Goal: Task Accomplishment & Management: Complete application form

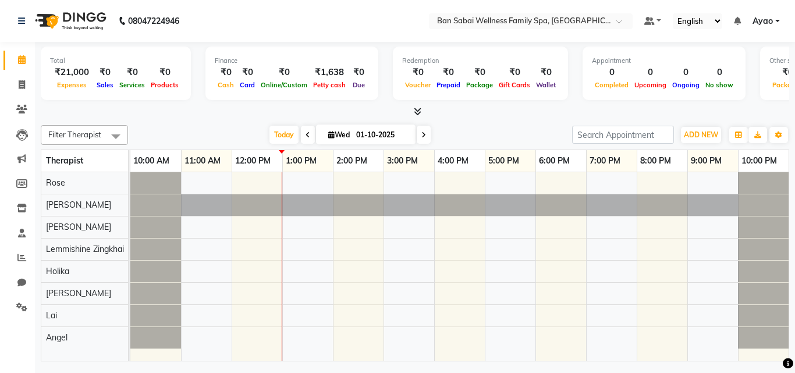
click at [120, 136] on span at bounding box center [115, 136] width 23 height 22
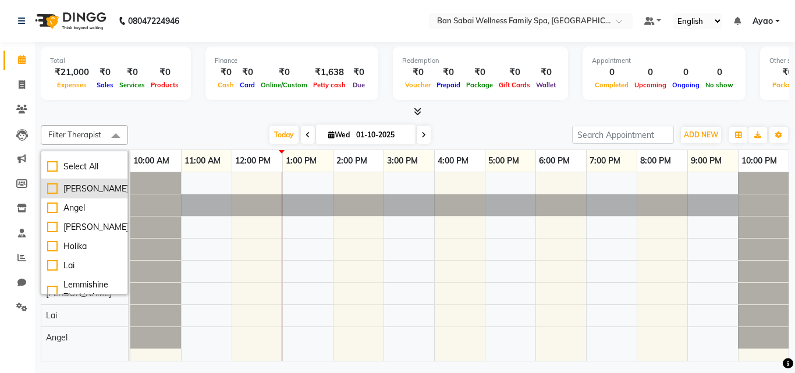
click at [51, 186] on div "[PERSON_NAME]" at bounding box center [84, 189] width 75 height 12
checkbox input "true"
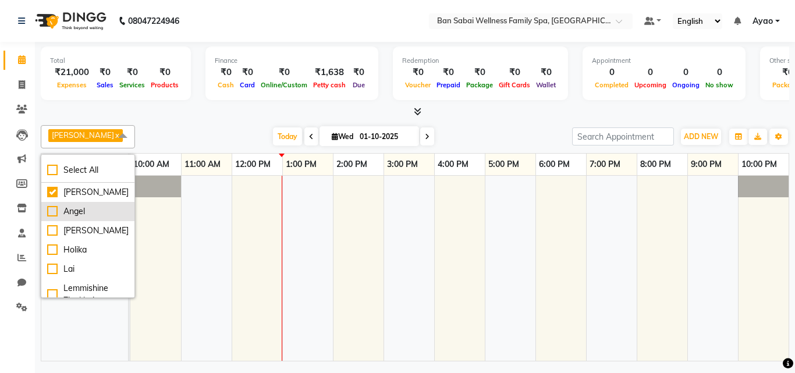
click at [51, 211] on div "Angel" at bounding box center [87, 211] width 81 height 12
checkbox input "true"
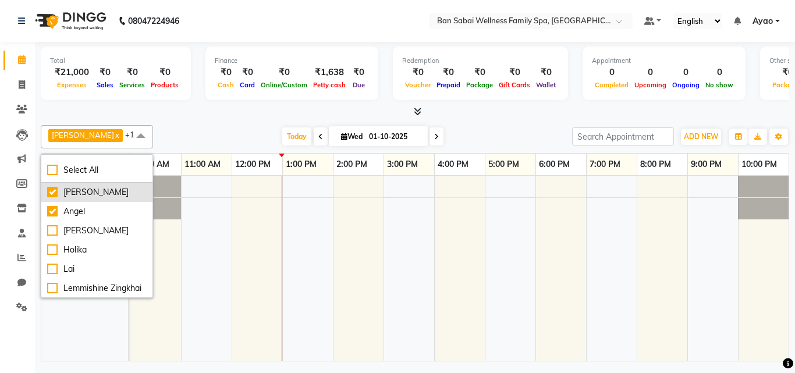
click at [52, 192] on div "[PERSON_NAME]" at bounding box center [97, 192] width 100 height 12
checkbox input "false"
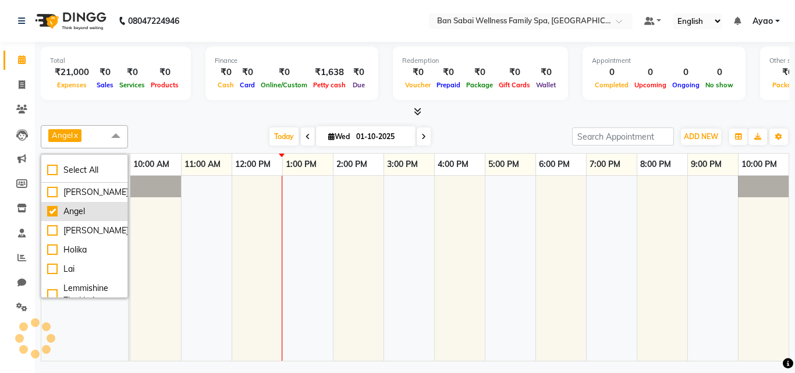
click at [54, 210] on div "Angel" at bounding box center [84, 211] width 75 height 12
checkbox input "false"
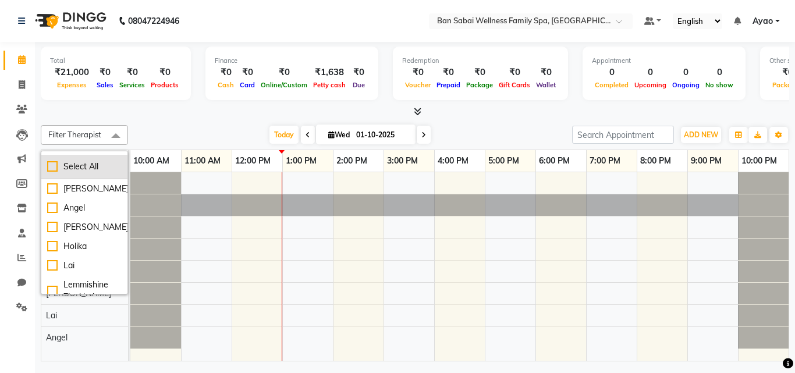
click at [56, 166] on div "Select All" at bounding box center [84, 167] width 75 height 12
checkbox input "true"
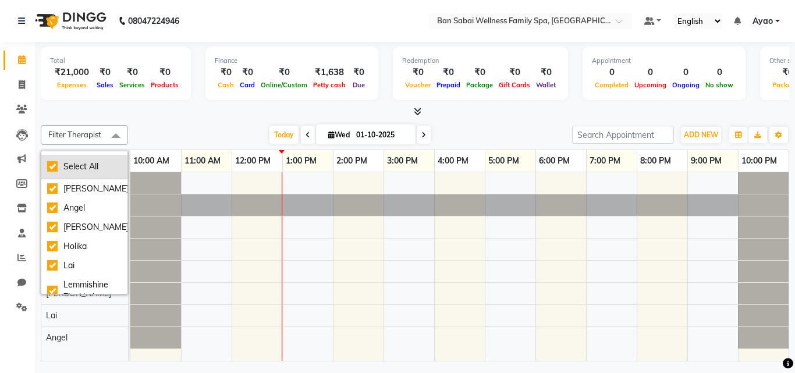
checkbox input "true"
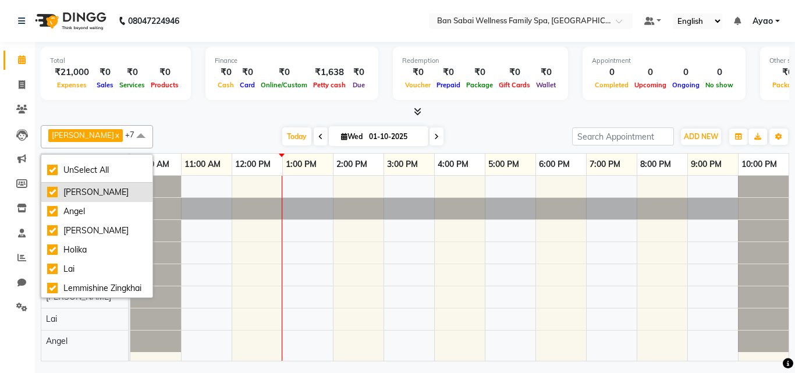
click at [55, 192] on div "[PERSON_NAME]" at bounding box center [97, 192] width 100 height 12
checkbox input "false"
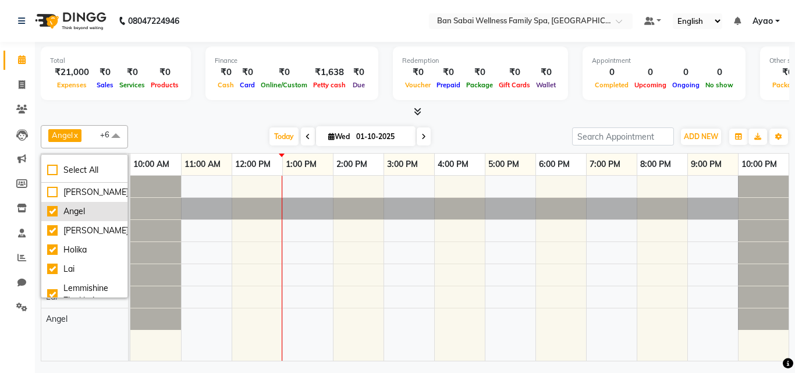
click at [56, 208] on div "Angel" at bounding box center [84, 211] width 75 height 12
checkbox input "false"
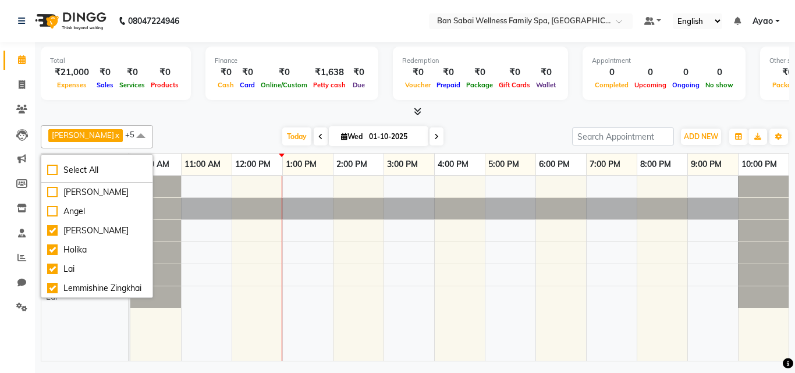
click at [739, 284] on div at bounding box center [763, 275] width 51 height 22
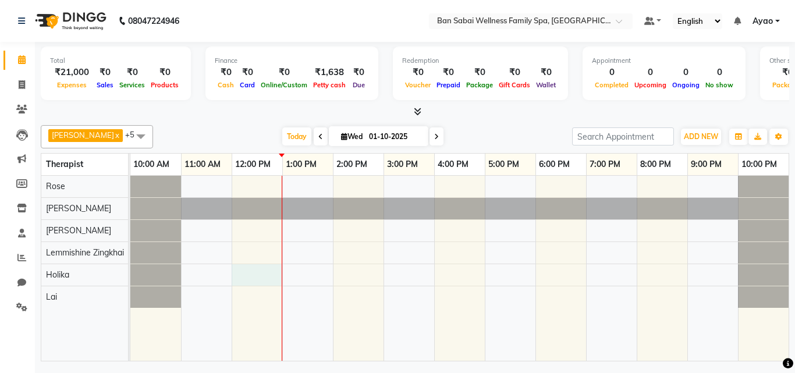
click at [232, 271] on div at bounding box center [459, 268] width 658 height 185
select select "79370"
select select "tentative"
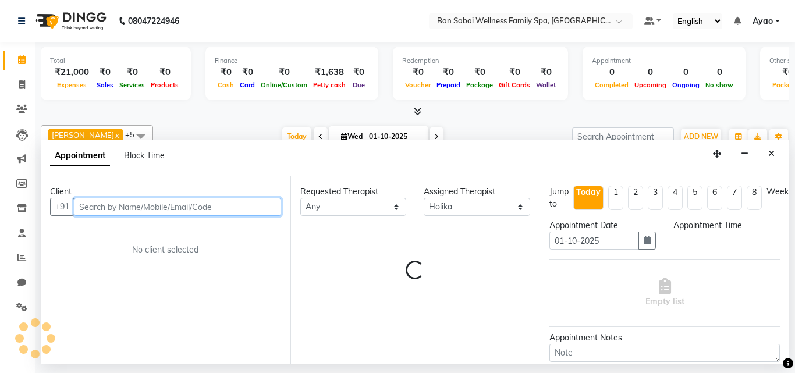
select select "720"
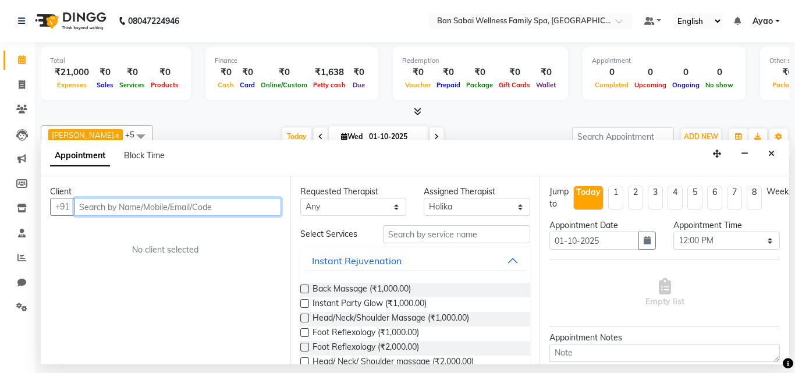
click at [222, 204] on input "text" at bounding box center [177, 207] width 207 height 18
type input "7020158122"
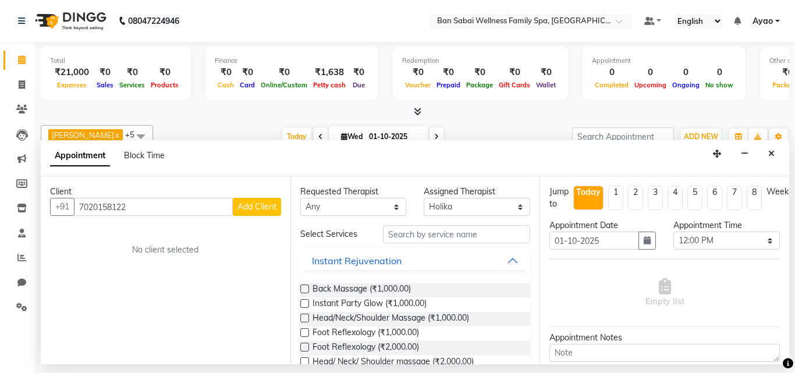
click at [267, 204] on span "Add Client" at bounding box center [256, 206] width 39 height 10
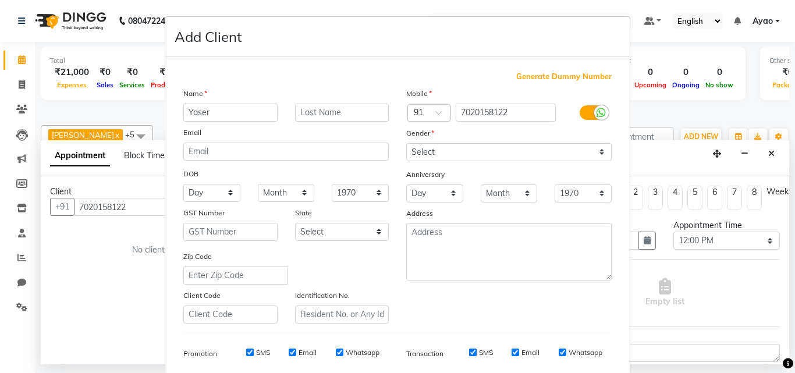
type input "Yaser"
click at [372, 112] on input "text" at bounding box center [342, 113] width 94 height 18
type input "[PERSON_NAME]"
click at [488, 154] on select "Select [DEMOGRAPHIC_DATA] [DEMOGRAPHIC_DATA] Other Prefer Not To Say" at bounding box center [508, 152] width 205 height 18
select select "[DEMOGRAPHIC_DATA]"
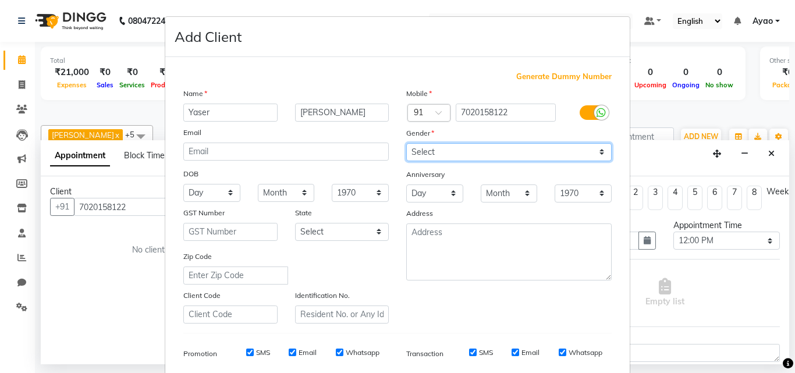
click at [406, 143] on select "Select [DEMOGRAPHIC_DATA] [DEMOGRAPHIC_DATA] Other Prefer Not To Say" at bounding box center [508, 152] width 205 height 18
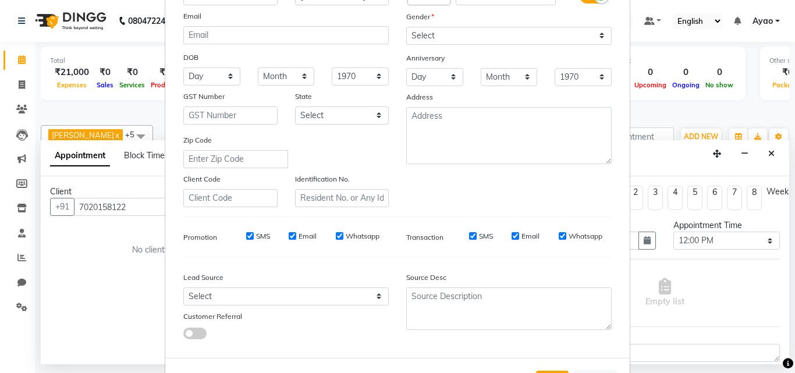
click at [246, 228] on div "Promotion SMS Email Whatsapp" at bounding box center [286, 236] width 223 height 21
click at [247, 238] on input "SMS" at bounding box center [250, 236] width 8 height 8
checkbox input "false"
click at [289, 238] on input "Email" at bounding box center [293, 236] width 8 height 8
checkbox input "false"
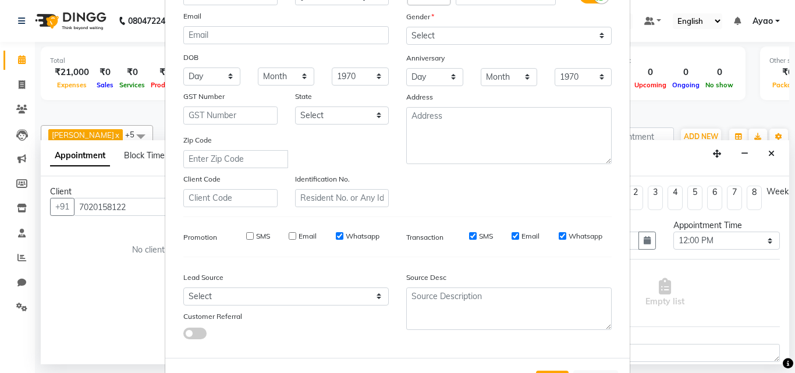
click at [336, 235] on input "Whatsapp" at bounding box center [340, 236] width 8 height 8
checkbox input "false"
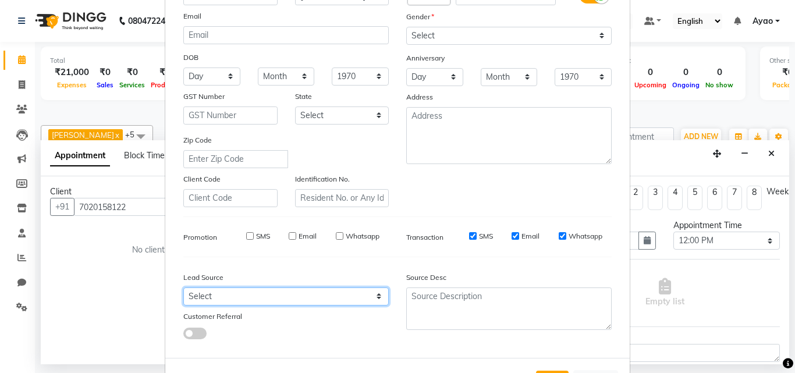
click at [245, 288] on select "Select Walk-in Referral Internet Friend Word of Mouth Advertisement Facebook Ju…" at bounding box center [285, 297] width 205 height 18
click at [183, 288] on select "Select Walk-in Referral Internet Friend Word of Mouth Advertisement Facebook Ju…" at bounding box center [285, 297] width 205 height 18
click at [370, 296] on select "Select Walk-in Referral Internet Friend Word of Mouth Advertisement Facebook Ju…" at bounding box center [285, 297] width 205 height 18
select select "54347"
click at [183, 288] on select "Select Walk-in Referral Internet Friend Word of Mouth Advertisement Facebook Ju…" at bounding box center [285, 297] width 205 height 18
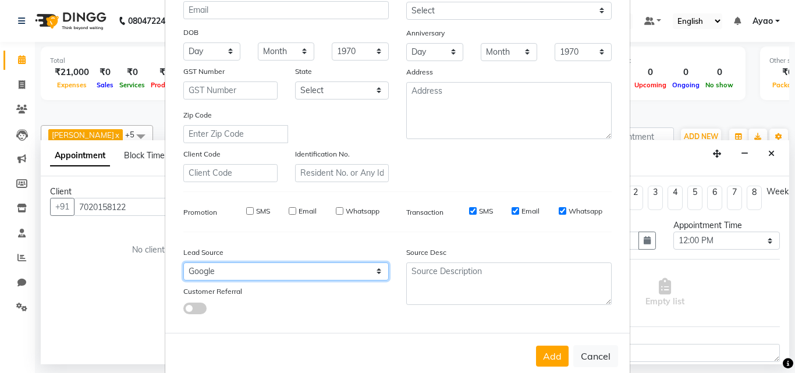
scroll to position [164, 0]
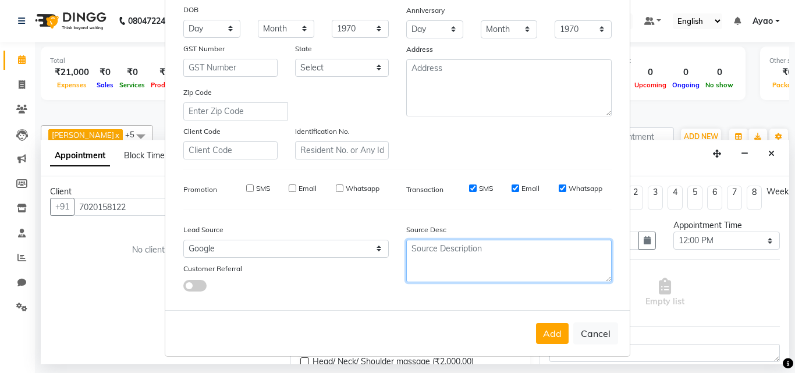
click at [494, 246] on textarea at bounding box center [508, 261] width 205 height 42
type textarea "Review"
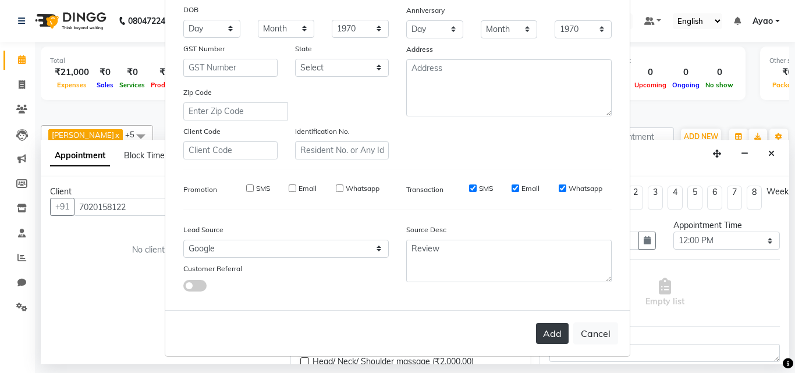
click at [548, 332] on button "Add" at bounding box center [552, 333] width 33 height 21
select select
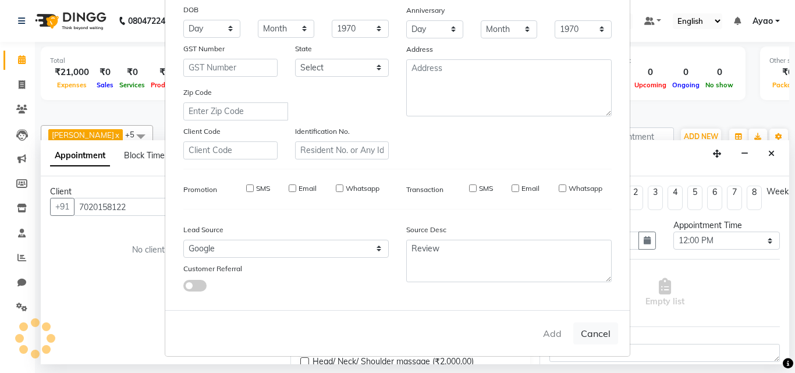
select select
checkbox input "false"
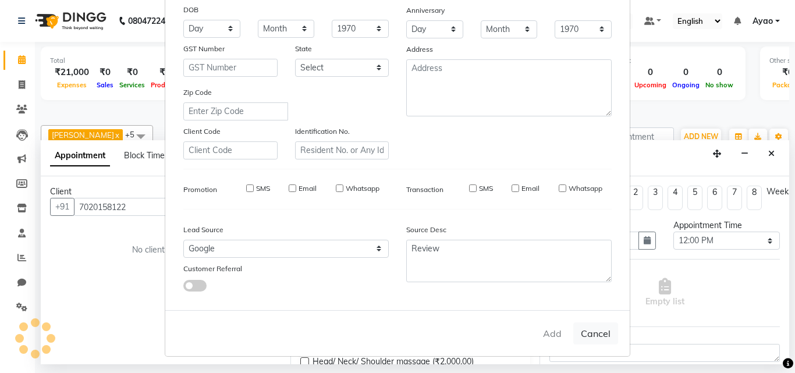
checkbox input "false"
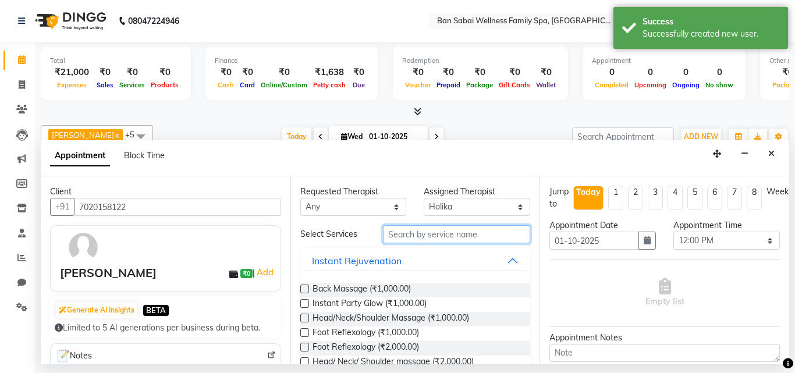
click at [417, 235] on input "text" at bounding box center [457, 234] width 148 height 18
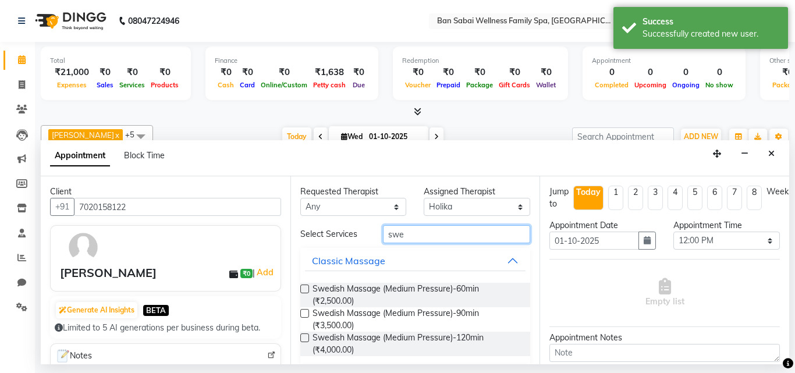
type input "swe"
click at [303, 289] on label at bounding box center [304, 289] width 9 height 9
click at [303, 289] on input "checkbox" at bounding box center [304, 290] width 8 height 8
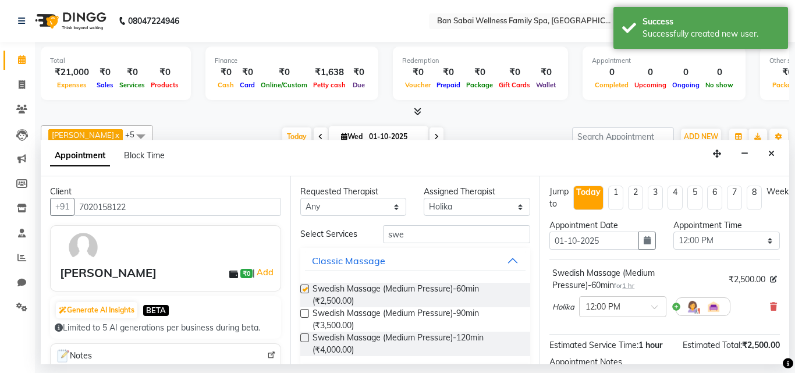
checkbox input "false"
click at [484, 233] on input "swe" at bounding box center [457, 234] width 148 height 18
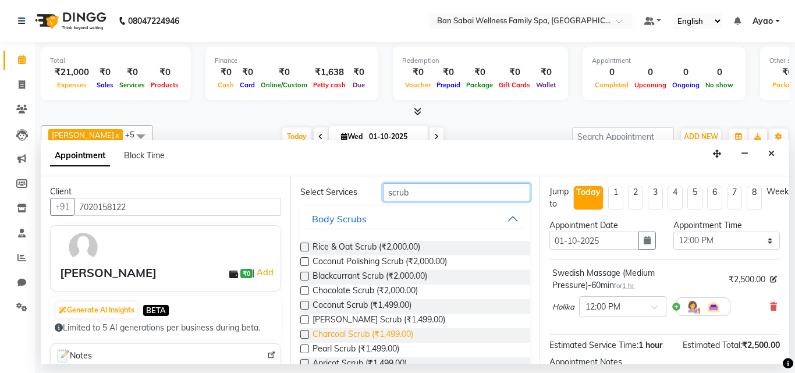
scroll to position [116, 0]
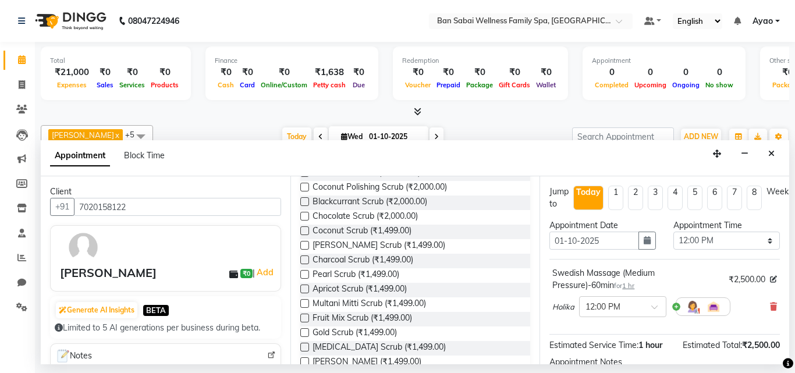
type input "scrub"
click at [308, 246] on label at bounding box center [304, 245] width 9 height 9
click at [308, 246] on input "checkbox" at bounding box center [304, 247] width 8 height 8
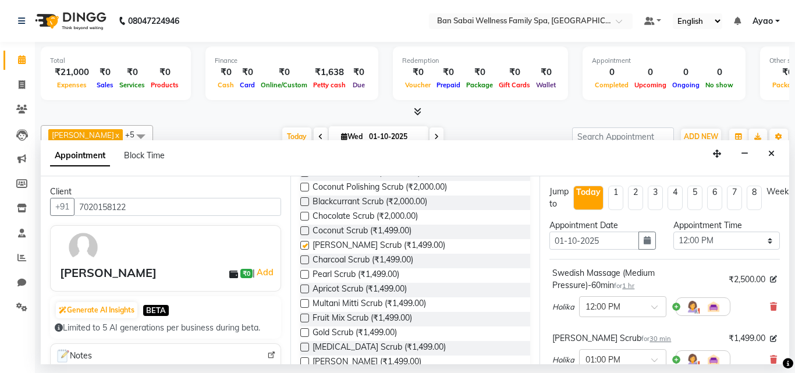
checkbox input "false"
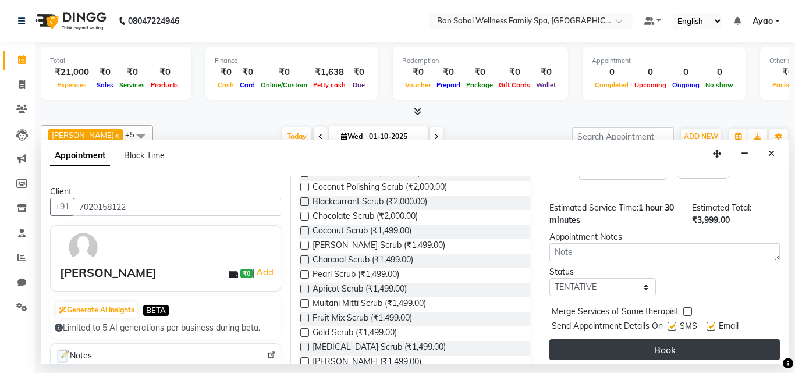
scroll to position [204, 0]
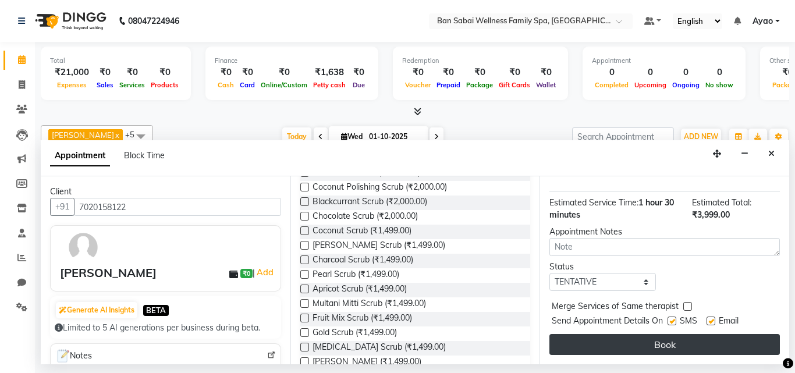
click at [658, 338] on button "Book" at bounding box center [664, 344] width 231 height 21
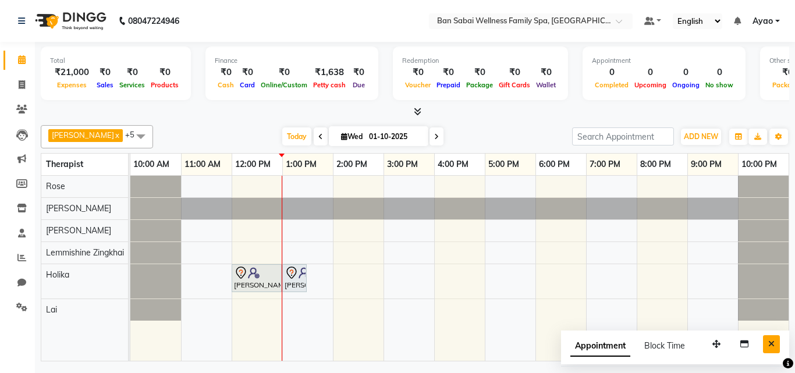
click at [771, 345] on icon "Close" at bounding box center [771, 344] width 6 height 8
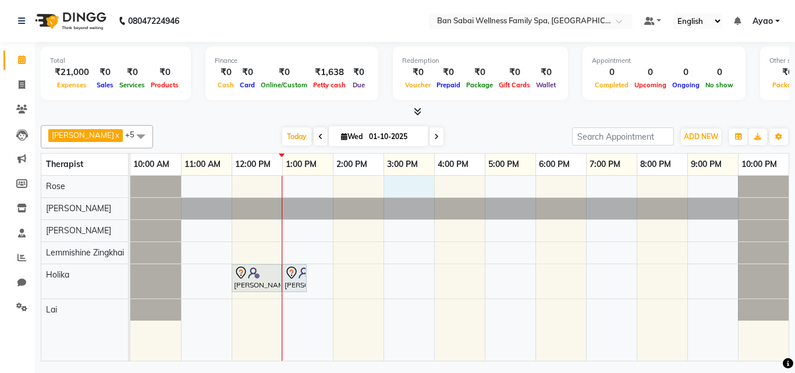
click at [384, 180] on div "[PERSON_NAME], TK01, 12:00 PM-01:00 PM, Swedish Massage (Medium Pressure)-60min…" at bounding box center [459, 268] width 658 height 185
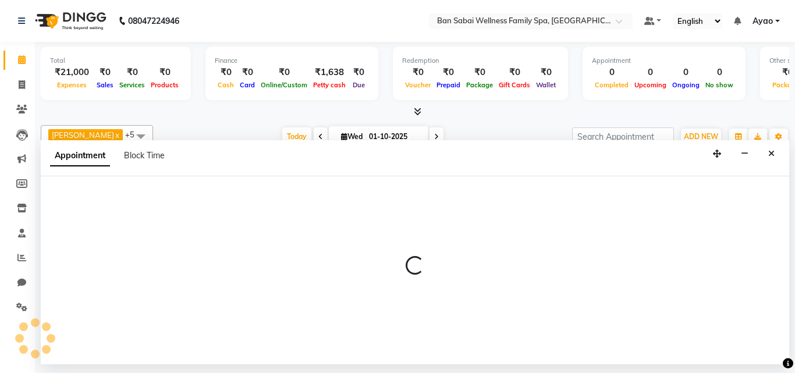
select select "78158"
select select "900"
select select "tentative"
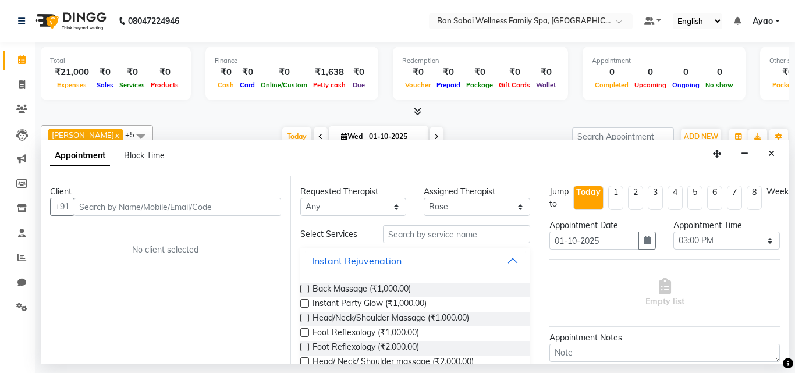
click at [203, 205] on input "text" at bounding box center [177, 207] width 207 height 18
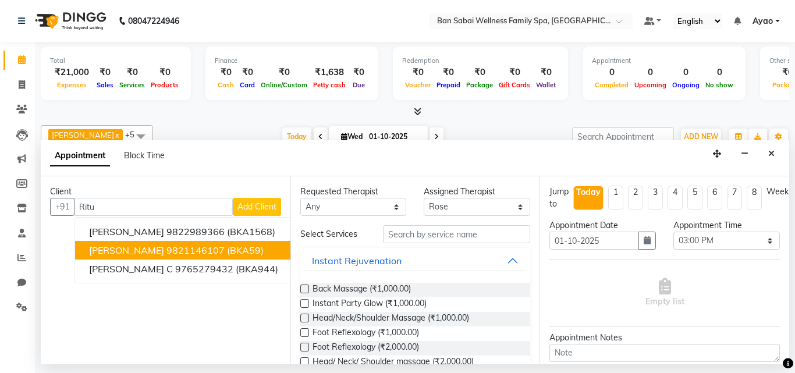
click at [175, 250] on ngb-highlight "9821146107" at bounding box center [195, 250] width 58 height 12
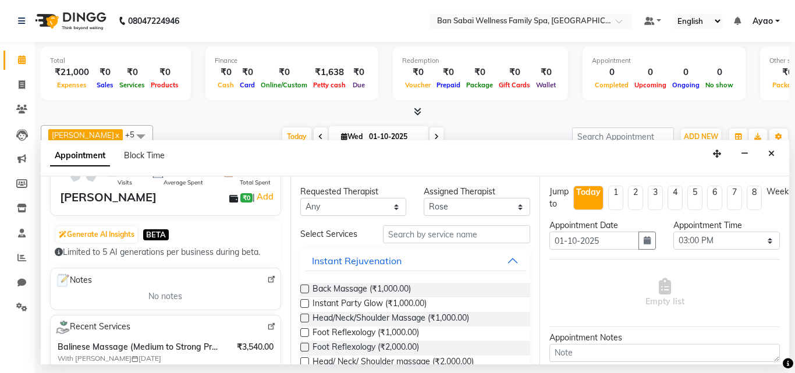
scroll to position [58, 0]
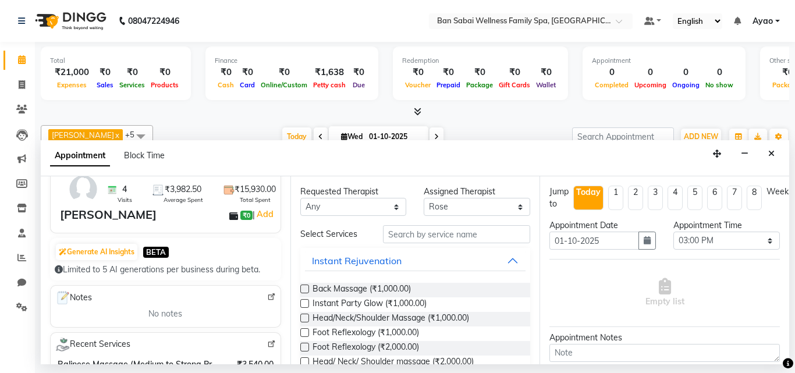
type input "9821146107"
click at [455, 237] on input "text" at bounding box center [457, 234] width 148 height 18
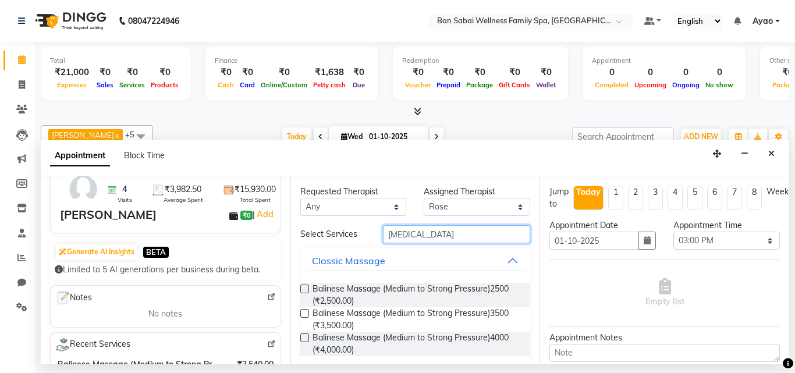
type input "[MEDICAL_DATA]"
click at [303, 314] on label at bounding box center [304, 313] width 9 height 9
click at [303, 314] on input "checkbox" at bounding box center [304, 315] width 8 height 8
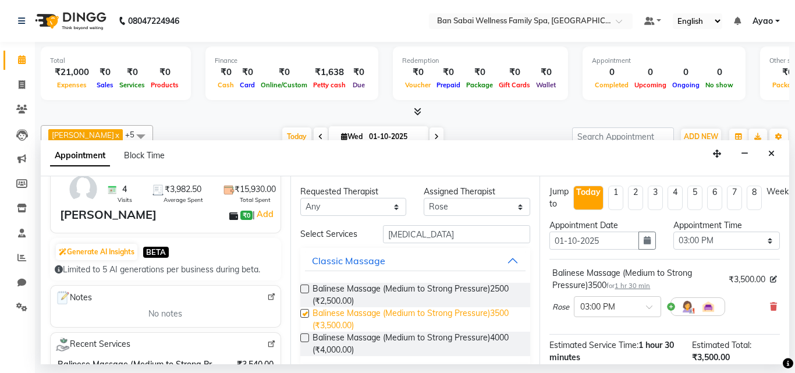
checkbox input "false"
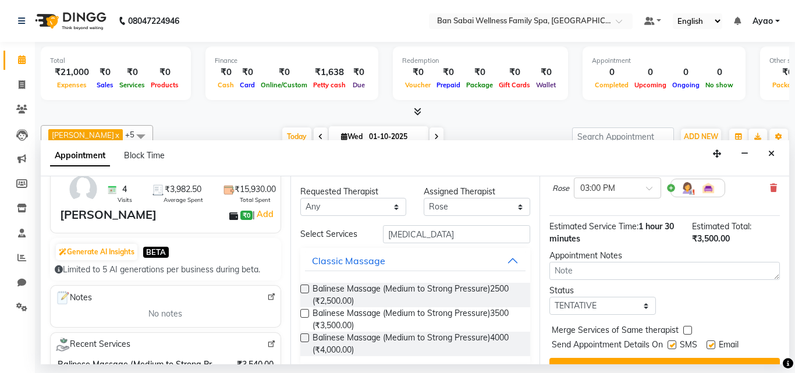
scroll to position [151, 0]
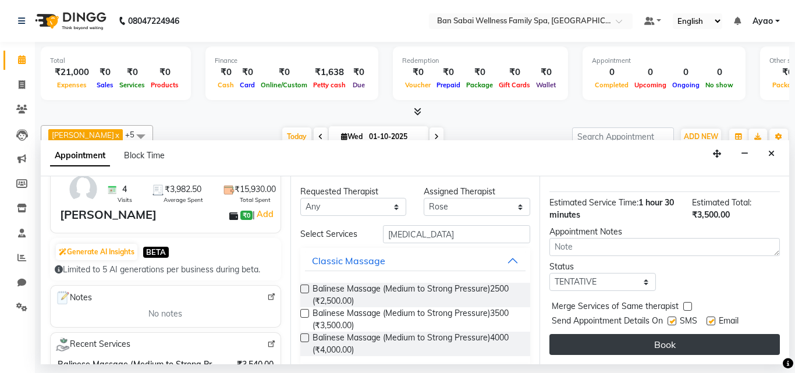
click at [727, 334] on button "Book" at bounding box center [664, 344] width 231 height 21
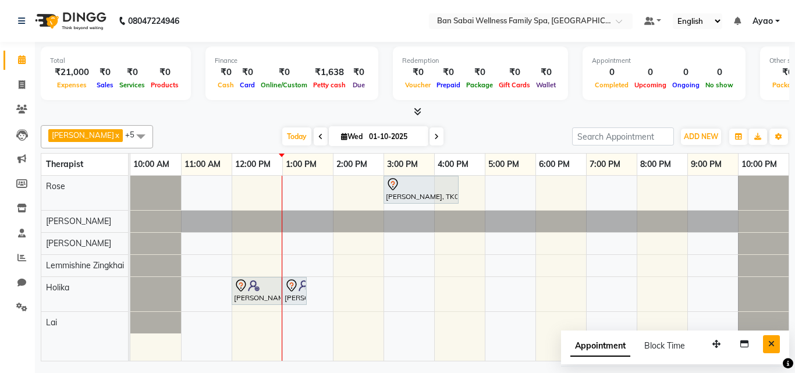
click at [772, 343] on icon "Close" at bounding box center [771, 344] width 6 height 8
